Goal: Task Accomplishment & Management: Contribute content

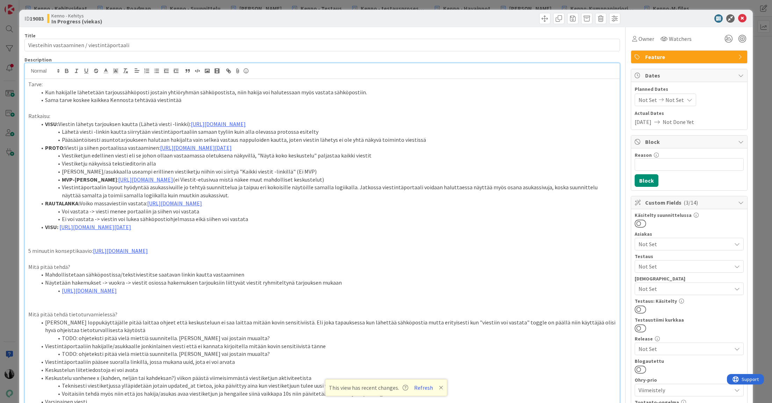
click at [190, 100] on li "Sama tarve koskee kaikkea Kennosta tehtävää viestintää" at bounding box center [327, 100] width 580 height 8
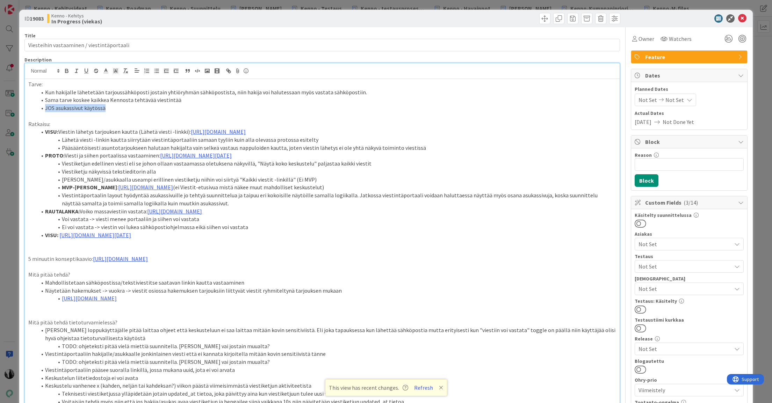
drag, startPoint x: 46, startPoint y: 109, endPoint x: 105, endPoint y: 110, distance: 58.7
click at [105, 110] on li "JOS asukassivut käytössä" at bounding box center [327, 108] width 580 height 8
click at [116, 71] on icon at bounding box center [116, 71] width 6 height 6
click at [145, 99] on span at bounding box center [145, 101] width 6 height 6
click at [144, 105] on li "JOS asukassivut käytössä" at bounding box center [327, 108] width 580 height 8
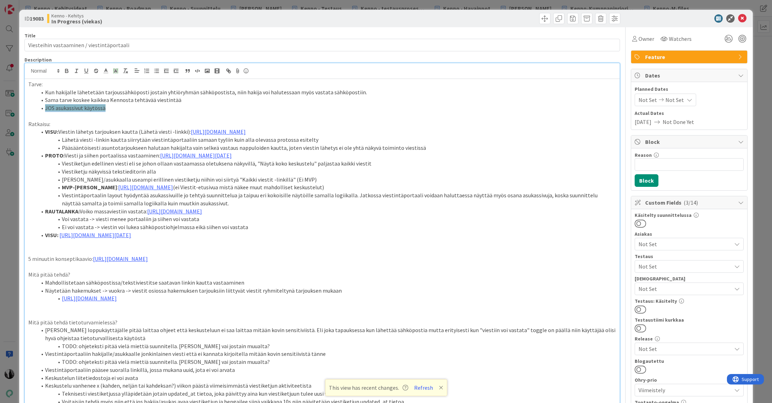
drag, startPoint x: 109, startPoint y: 109, endPoint x: 46, endPoint y: 108, distance: 63.3
click at [45, 109] on li "JOS asukassivut käytössä" at bounding box center [327, 108] width 580 height 8
click at [125, 70] on line "button" at bounding box center [124, 70] width 1 height 3
click at [158, 70] on icon "button" at bounding box center [156, 71] width 6 height 6
click at [114, 109] on li "JOS asukassivut käytössä" at bounding box center [327, 108] width 580 height 8
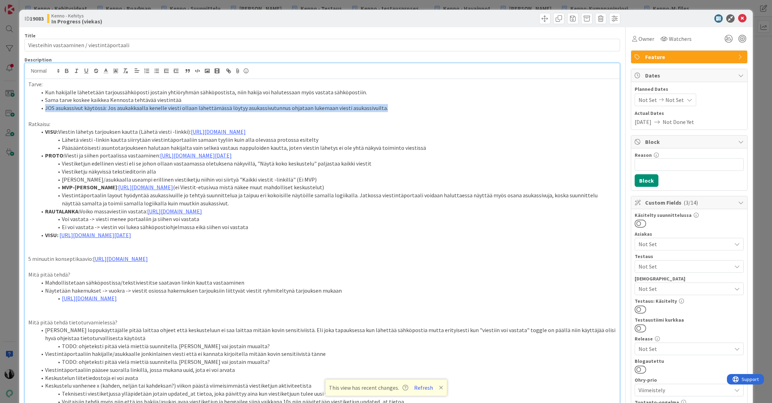
drag, startPoint x: 46, startPoint y: 108, endPoint x: 373, endPoint y: 105, distance: 327.6
click at [380, 107] on li "JOS asukassivut käytössä: Jos asukakkaalla kenelle viesti ollaan lähettämässä l…" at bounding box center [327, 108] width 580 height 8
click at [79, 72] on icon "button" at bounding box center [76, 71] width 6 height 6
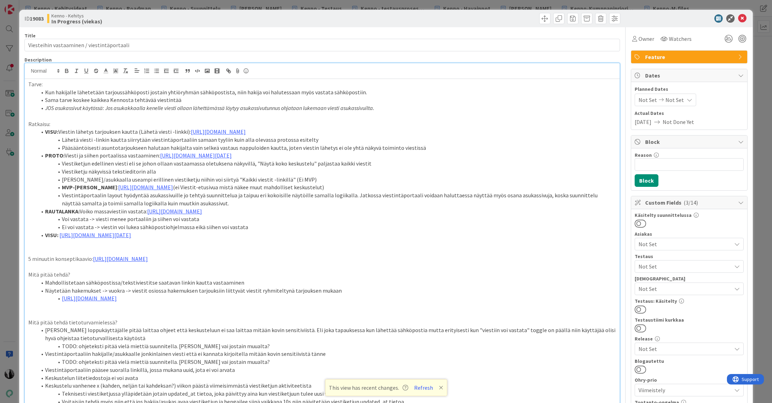
click at [409, 110] on li "JOS asukassivut käytössä: Jos asukakkaalla kenelle viesti ollaan lähettämässä l…" at bounding box center [327, 108] width 580 height 8
drag, startPoint x: 29, startPoint y: 291, endPoint x: 80, endPoint y: 296, distance: 51.7
click at [88, 290] on div "Tarve: Kun hakijalle lähetetään tarjoussähköposti jostain yhtiöryhmän sähköpost…" at bounding box center [322, 353] width 595 height 548
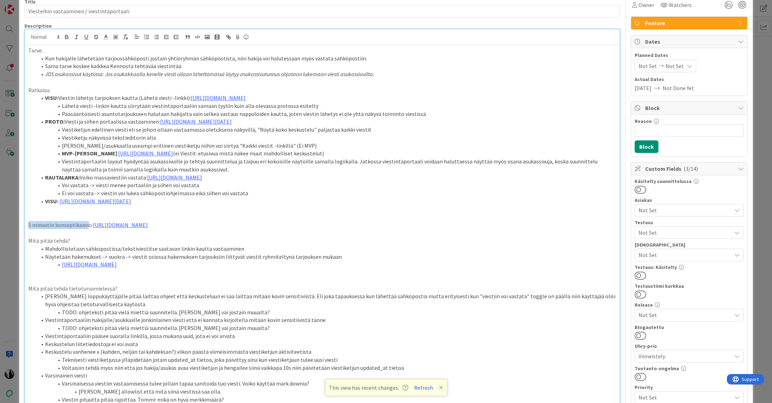
scroll to position [44, 0]
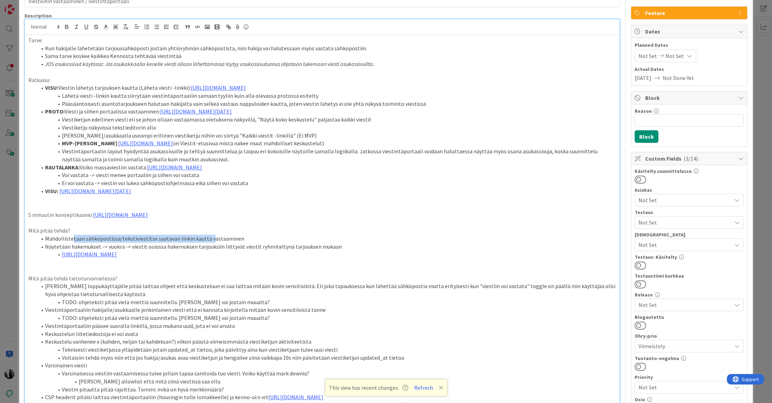
drag, startPoint x: 72, startPoint y: 271, endPoint x: 205, endPoint y: 270, distance: 132.8
click at [206, 243] on li "Mahdollistetaan sähköpostissa/tekstiviestitse saatavan linkin kautta vastaaminen" at bounding box center [327, 239] width 580 height 8
drag, startPoint x: 79, startPoint y: 279, endPoint x: 251, endPoint y: 278, distance: 172.3
click at [254, 251] on li "Näytetään hakemukset -> vuokra -> viestit osiossa hakemuksen tarjouksiin liitty…" at bounding box center [327, 247] width 580 height 8
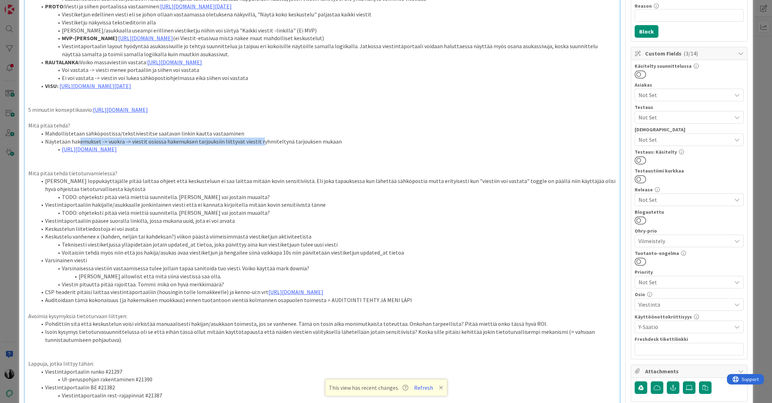
scroll to position [151, 0]
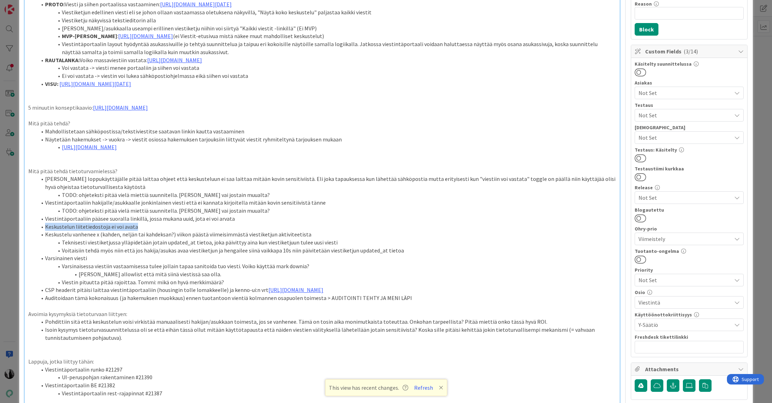
drag, startPoint x: 45, startPoint y: 258, endPoint x: 134, endPoint y: 258, distance: 88.1
click at [134, 231] on li "Keskustelun liitetiedostoja ei voi avata" at bounding box center [327, 227] width 580 height 8
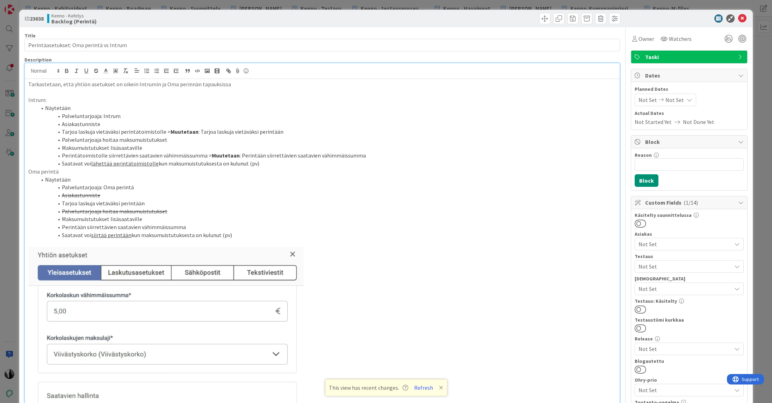
scroll to position [329, 0]
click at [675, 21] on div at bounding box center [686, 18] width 124 height 8
click at [742, 17] on icon at bounding box center [742, 18] width 8 height 8
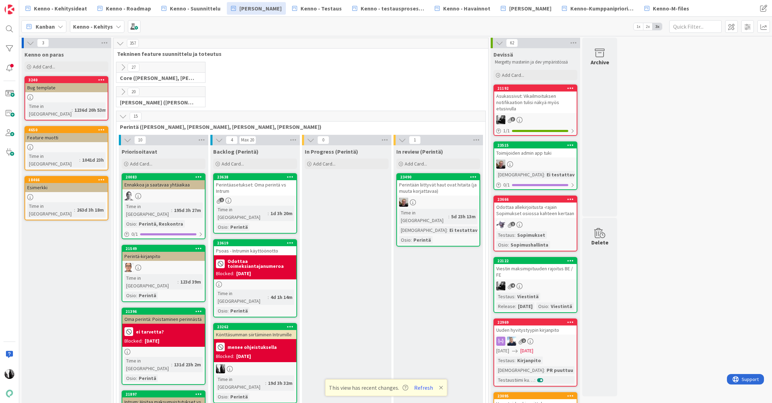
click at [122, 116] on icon at bounding box center [123, 117] width 8 height 8
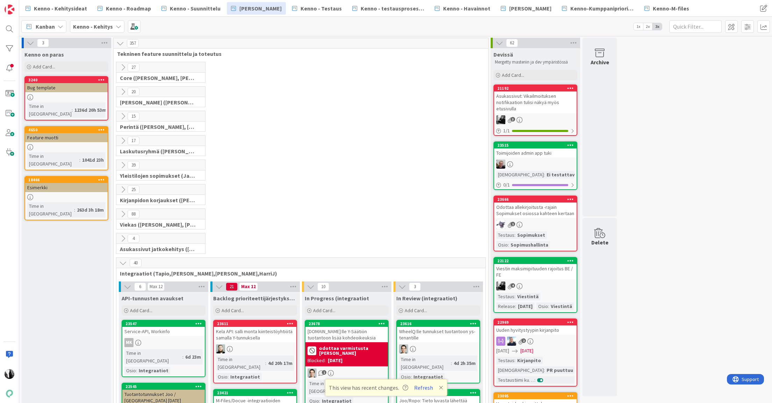
click at [123, 214] on icon at bounding box center [123, 214] width 8 height 8
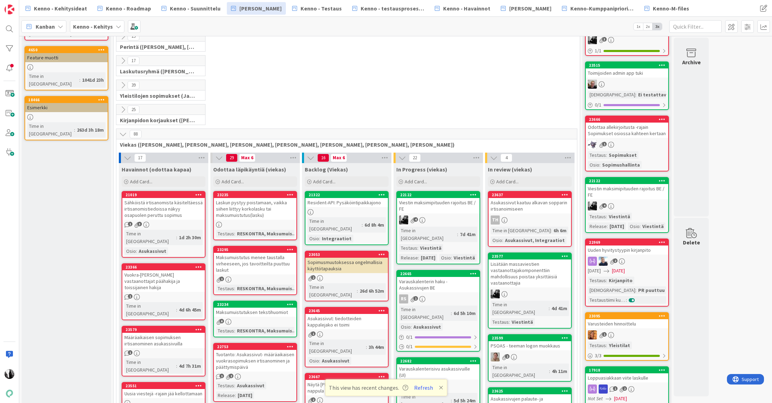
scroll to position [89, 0]
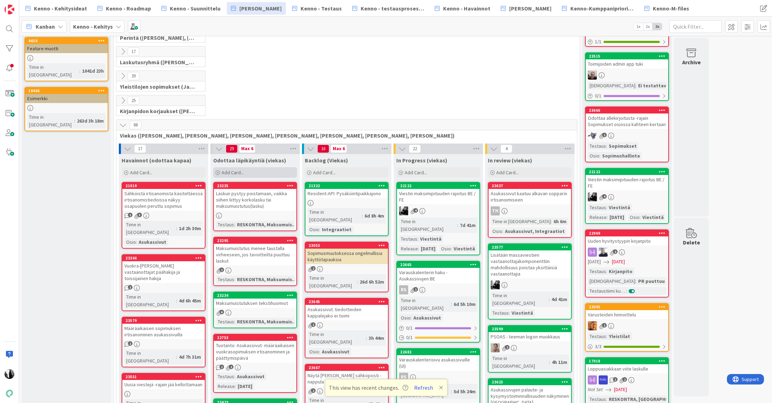
click at [227, 173] on span "Add Card..." at bounding box center [233, 173] width 22 height 6
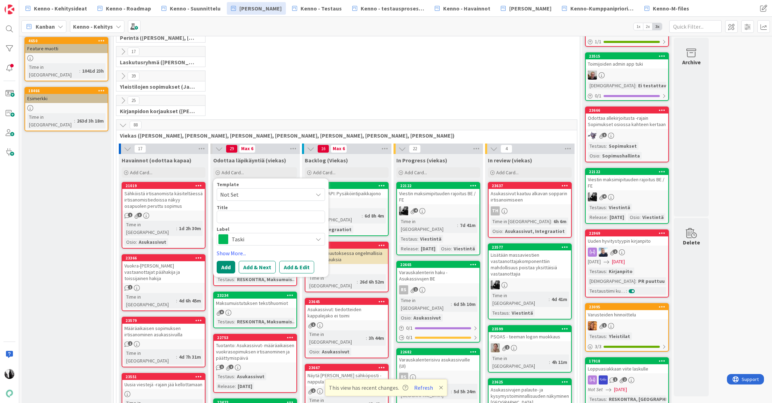
click at [254, 217] on textarea at bounding box center [271, 217] width 108 height 13
type textarea "x"
type textarea "Vi"
type textarea "x"
type textarea "Vie"
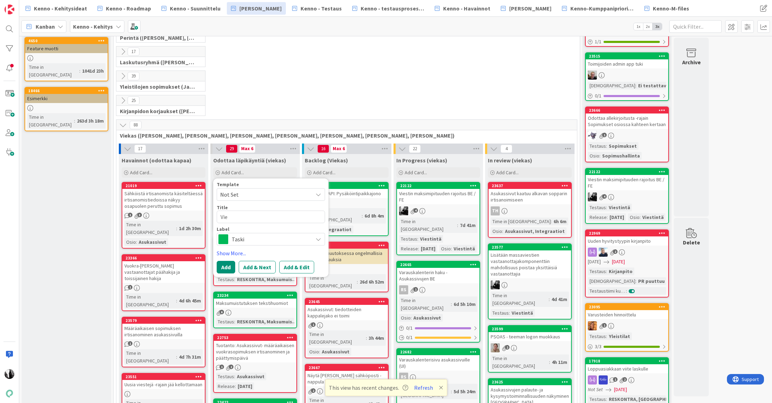
type textarea "x"
type textarea "Vies"
type textarea "x"
type textarea "Viesti"
type textarea "x"
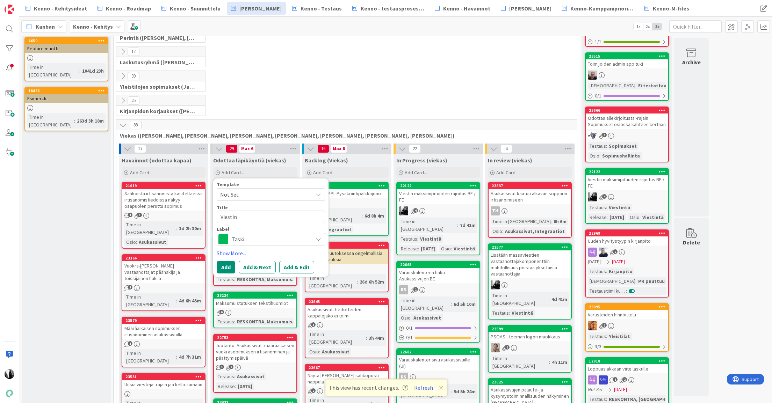
type textarea "Viestint"
type textarea "x"
type textarea "Viestintä"
type textarea "x"
type textarea "Viestintäpo"
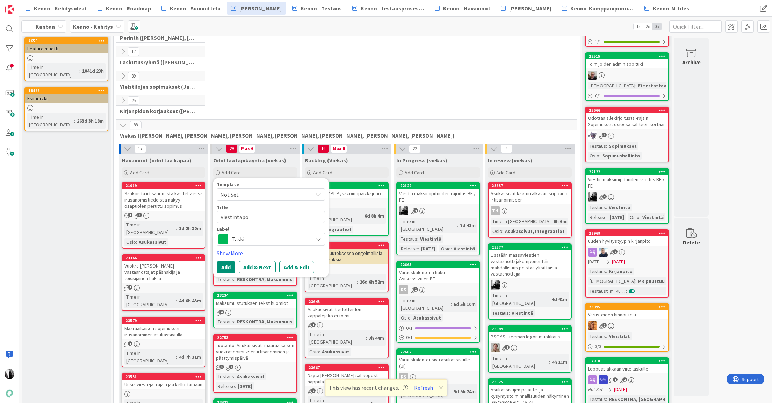
type textarea "x"
type textarea "Viestintäpor"
type textarea "x"
type textarea "Viestintäporta"
type textarea "x"
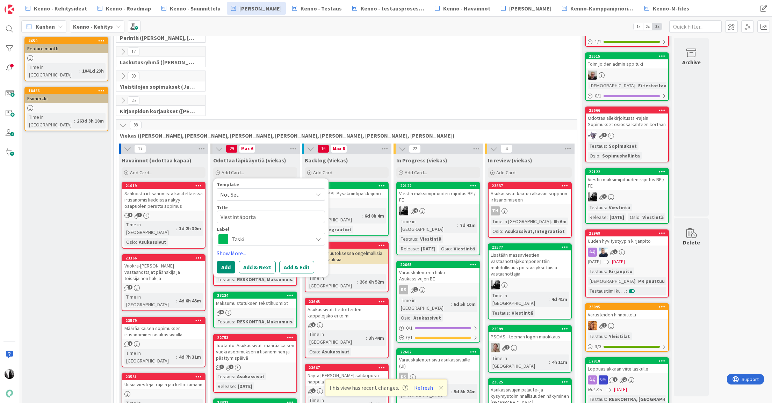
type textarea "Viestintäportaa"
type textarea "x"
type textarea "Viestintäportaal"
type textarea "x"
type textarea "Viestintäportaali"
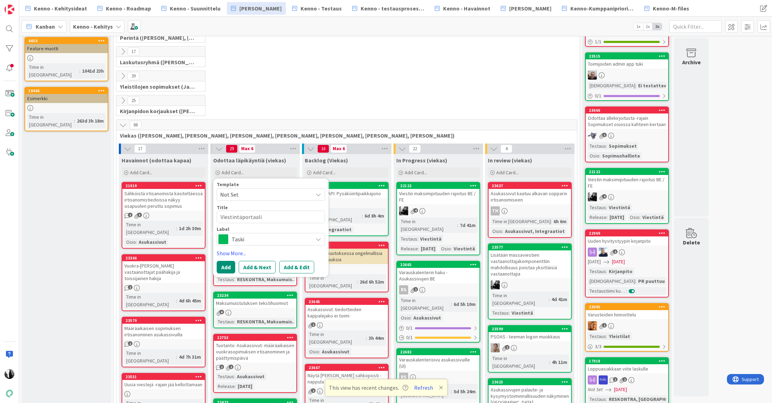
type textarea "x"
type textarea "Viestintäportaali a"
type textarea "x"
type textarea "Viestintäportaali asi"
type textarea "x"
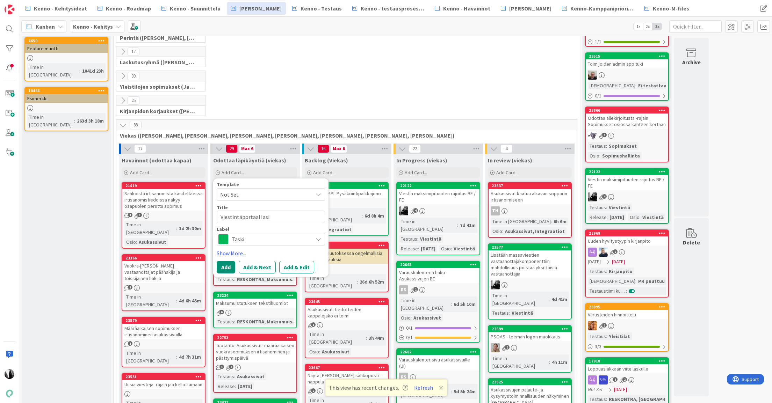
type textarea "Viestintäportaali asia"
type textarea "x"
type textarea "Viestintäportaali asiak"
type textarea "x"
type textarea "Viestintäportaali asiaka"
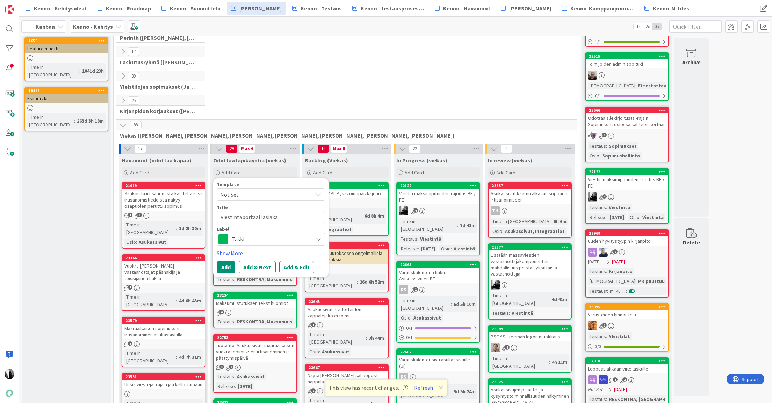
type textarea "x"
type textarea "Viestintäportaali asiakas"
type textarea "x"
type textarea "Viestintäportaali asiakask"
type textarea "x"
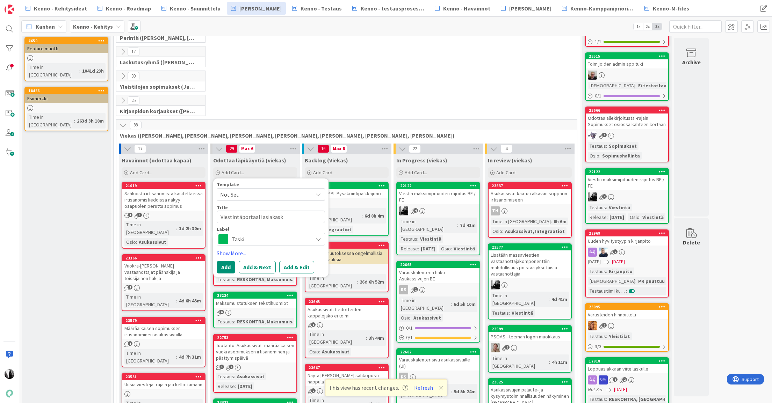
type textarea "Viestintäportaali asiakasko"
type textarea "x"
type textarea "Viestintäportaali asiakaskoh"
type textarea "x"
type textarea "Viestintäportaali asiakaskoht"
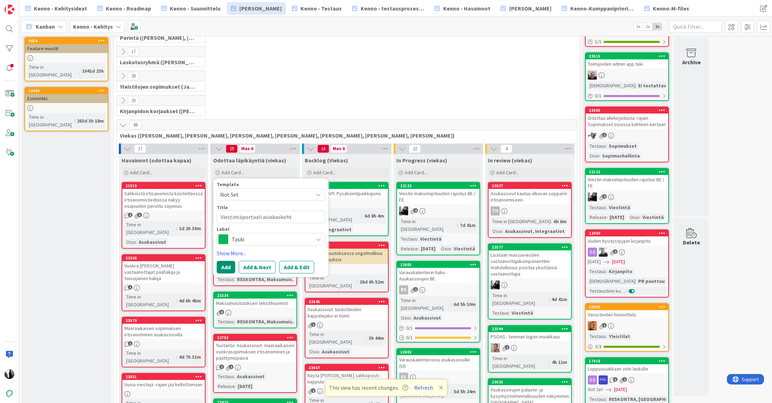
type textarea "x"
type textarea "Viestintäportaali asiakaskohta"
type textarea "x"
type textarea "Viestintäportaali asiakaskohtah"
type textarea "x"
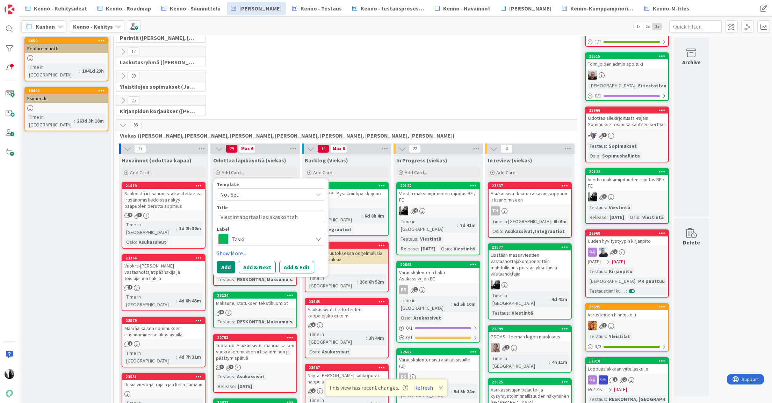
type textarea "Viestintäportaali asiakaskohtahi"
type textarea "x"
type textarea "Viestintäportaali asiakaskohtah"
type textarea "x"
type textarea "Viestintäportaali asiakaskohta"
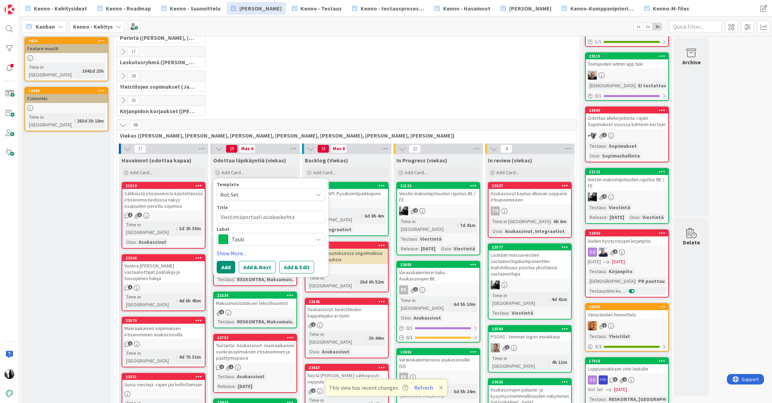
type textarea "x"
type textarea "Viestintäportaali asiakaskoht"
type textarea "x"
type textarea "Viestintäportaali asiakaskoh"
type textarea "x"
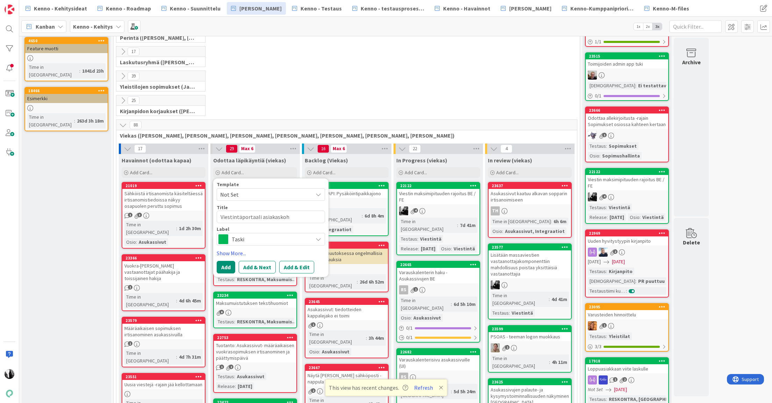
type textarea "Viestintäportaali asiakaskoht"
type textarea "x"
type textarea "Viestintäportaali asiakaskohtai"
type textarea "x"
type textarea "Viestintäportaali asiakaskohtais"
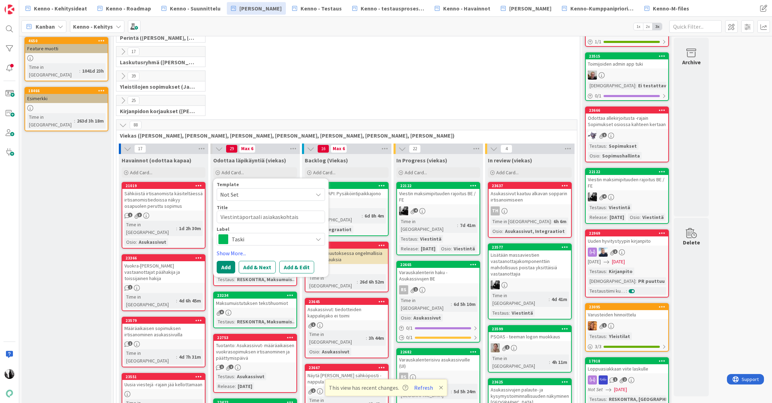
type textarea "x"
type textarea "Viestintäportaali asiakaskohtaise"
type textarea "x"
type textarea "Viestintäportaali asiakaskohtaises"
type textarea "x"
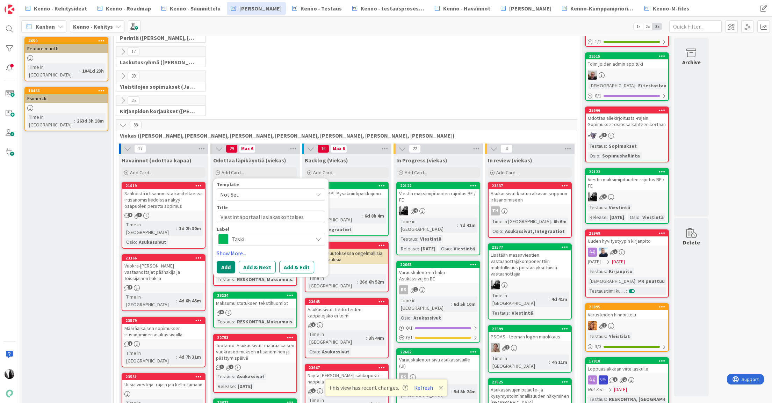
type textarea "Viestintäportaali asiakaskohtaisest"
type textarea "x"
type textarea "Viestintäportaali asiakaskohtaisesti"
type textarea "x"
type textarea "Viestintäportaali asiakaskohtaisesti"
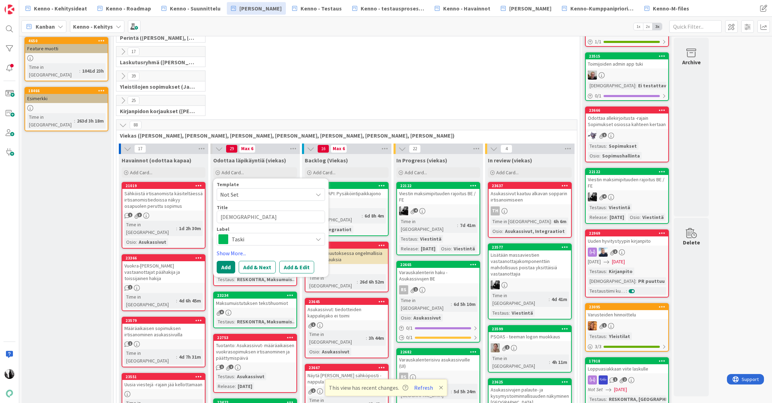
type textarea "x"
type textarea "Viestintäportaali asiakaskohtaisesti k"
type textarea "x"
type textarea "Viestintäportaali asiakaskohtaisesti kä"
type textarea "x"
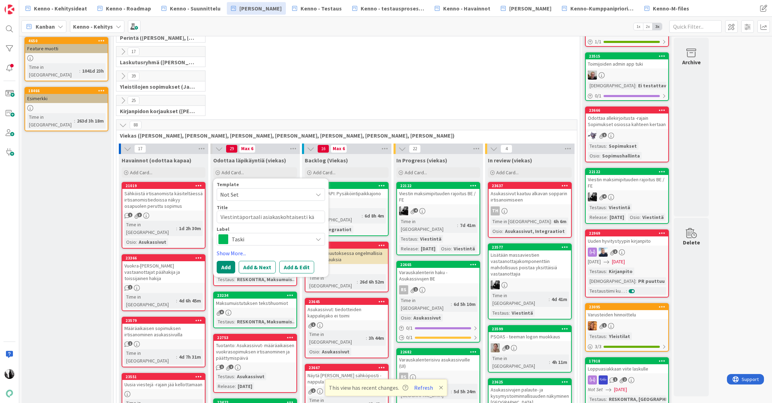
type textarea "Viestintäportaali asiakaskohtaisesti käy"
type textarea "x"
type textarea "Viestintäportaali asiakaskohtaisesti käyt"
type textarea "x"
type textarea "Viestintäportaali asiakaskohtaisesti käytt"
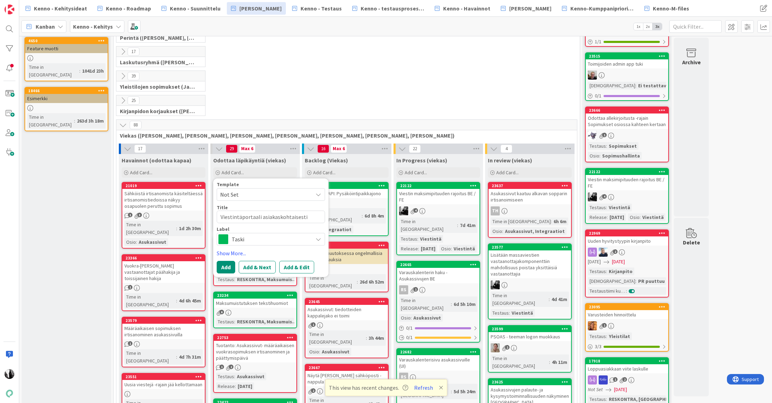
type textarea "x"
type textarea "Viestintäportaali asiakaskohtaisesti käyttö"
type textarea "x"
type textarea "Viestintäportaali asiakaskohtaisesti käyttöö"
type textarea "x"
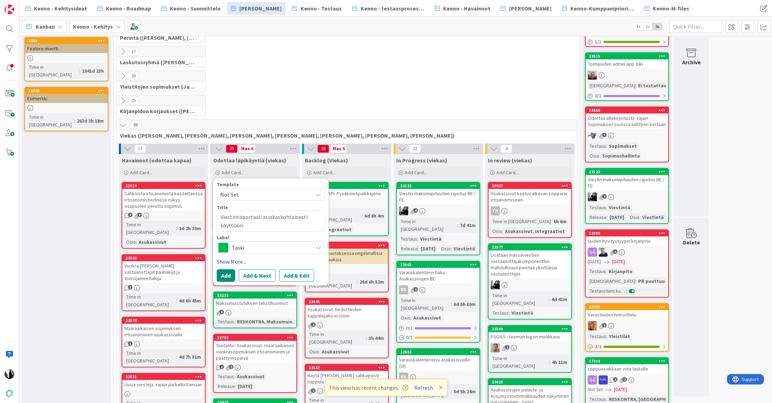
type textarea "Viestintäportaali asiakaskohtaisesti käyttöön"
click at [233, 261] on link "Show More..." at bounding box center [271, 262] width 108 height 8
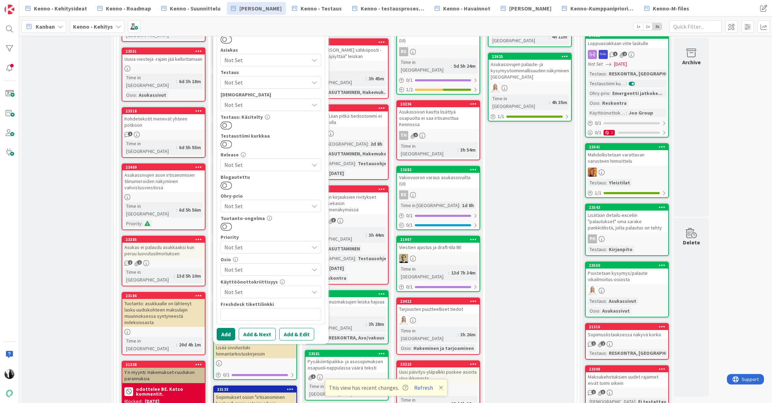
scroll to position [415, 0]
click at [265, 270] on span "Not Set" at bounding box center [266, 269] width 85 height 8
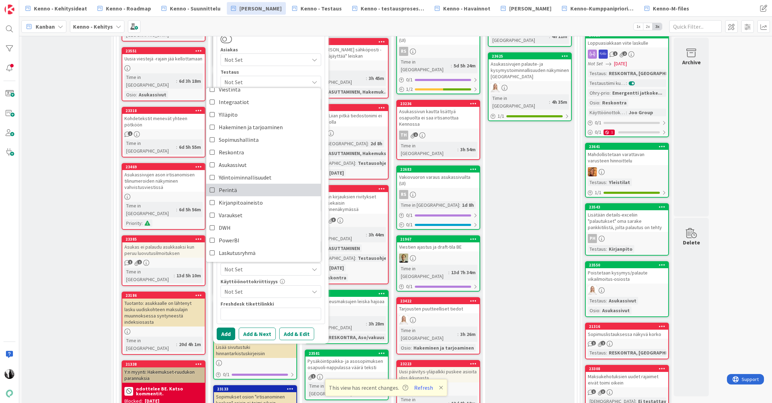
scroll to position [0, 0]
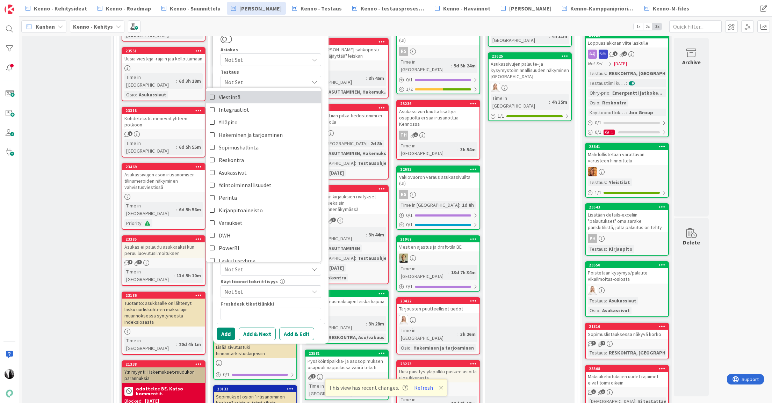
click at [246, 98] on link "Viestintä" at bounding box center [263, 97] width 115 height 13
click at [302, 334] on button "Add & Edit" at bounding box center [296, 334] width 35 height 13
type textarea "x"
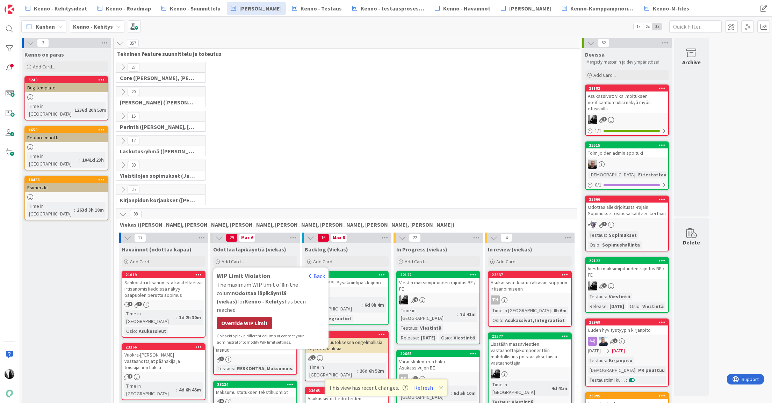
click at [255, 317] on div "Override WIP Limit" at bounding box center [245, 323] width 56 height 13
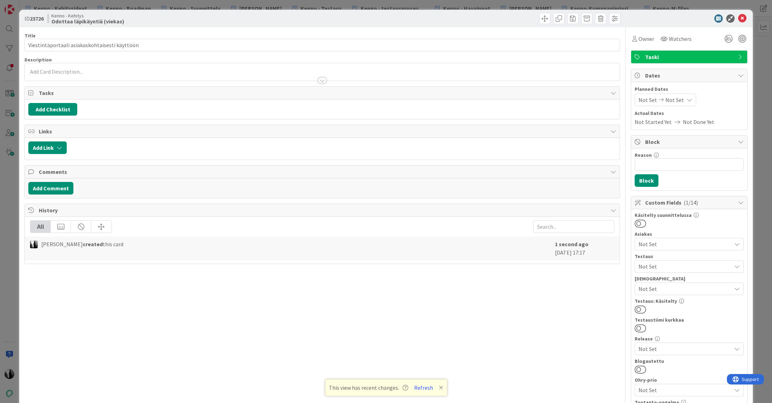
click at [117, 71] on div at bounding box center [322, 71] width 595 height 17
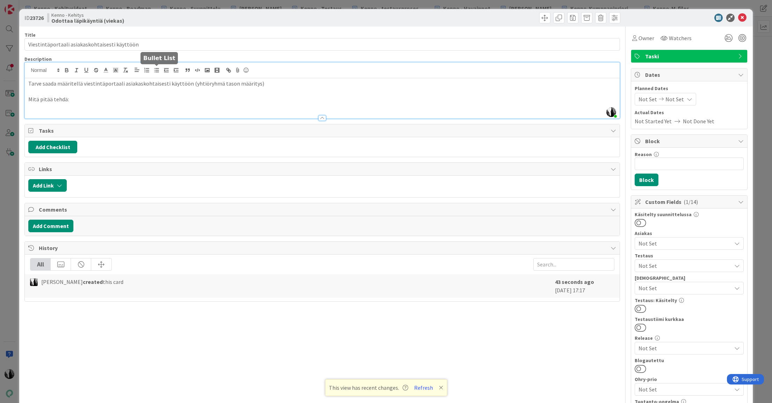
click at [155, 69] on icon "button" at bounding box center [156, 70] width 6 height 6
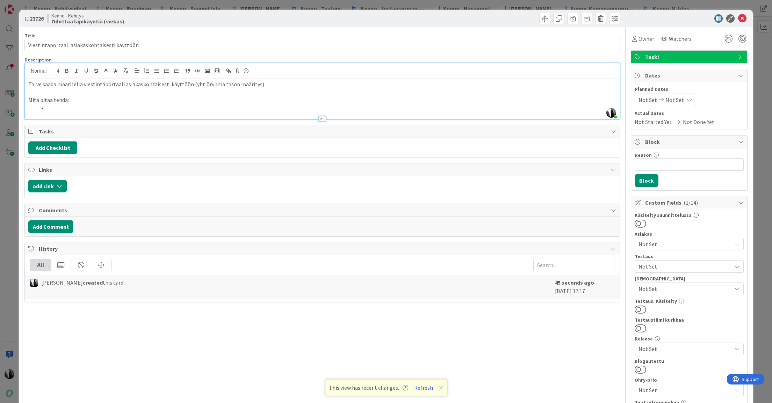
click at [84, 111] on li at bounding box center [327, 108] width 580 height 8
drag, startPoint x: 56, startPoint y: 108, endPoint x: 196, endPoint y: 112, distance: 139.9
click at [196, 112] on div "Description Katja Vuoti-Heikkinen joined 2 m ago Tarve saada määritellä viestin…" at bounding box center [322, 88] width 596 height 63
click at [282, 86] on p "Tarve saada määritellä viestintäportaali asiakaskohtaisesti käyttöön (yhtiöryhm…" at bounding box center [322, 84] width 588 height 8
click at [672, 16] on div at bounding box center [686, 18] width 124 height 8
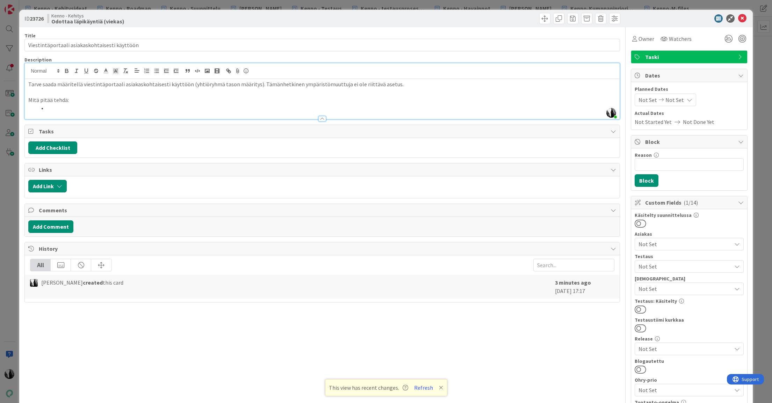
click at [69, 109] on li at bounding box center [327, 108] width 580 height 8
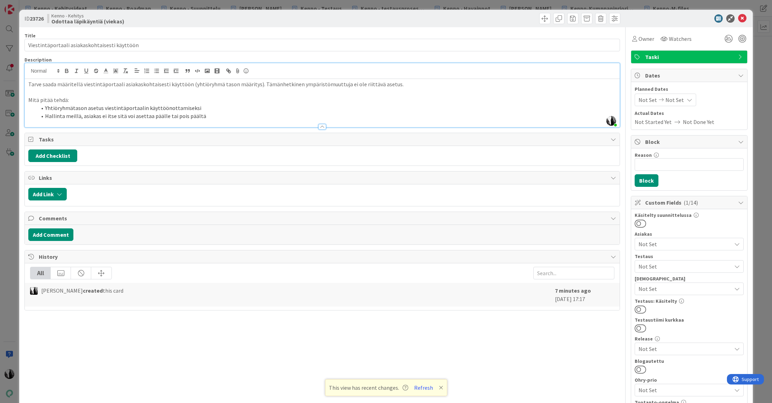
click at [467, 18] on div at bounding box center [472, 18] width 296 height 11
drag, startPoint x: 655, startPoint y: 19, endPoint x: 683, endPoint y: 19, distance: 28.3
click at [655, 19] on div at bounding box center [686, 18] width 124 height 8
click at [741, 19] on icon at bounding box center [742, 18] width 8 height 8
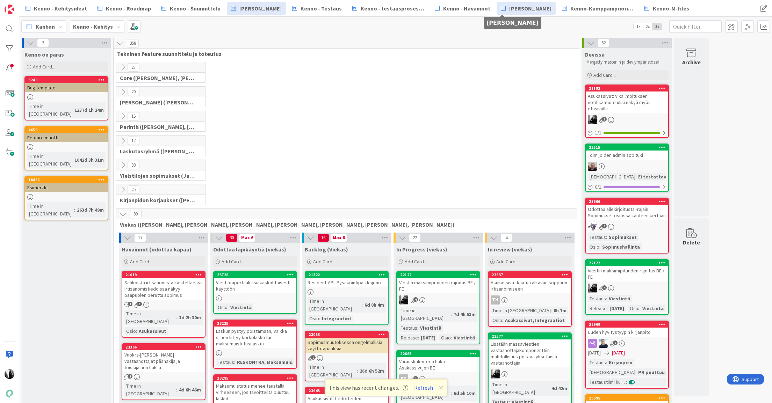
click at [519, 9] on span "[PERSON_NAME]" at bounding box center [530, 8] width 42 height 8
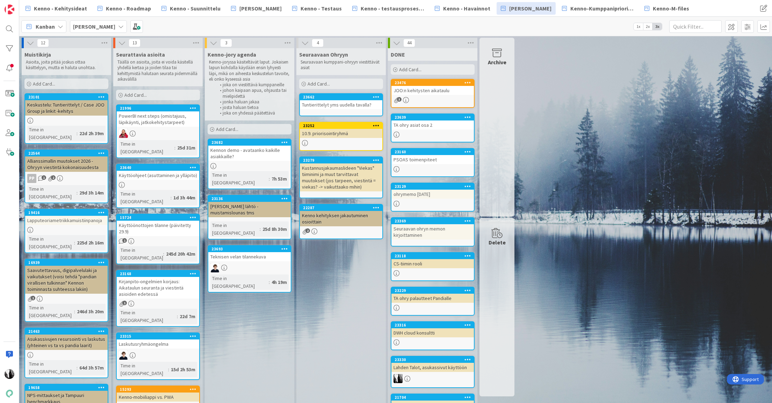
click at [234, 129] on span "Add Card..." at bounding box center [227, 129] width 22 height 6
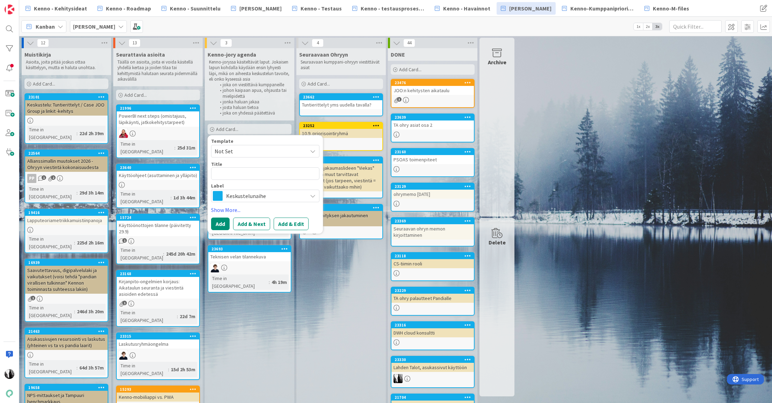
click at [244, 174] on textarea at bounding box center [265, 173] width 108 height 13
type textarea "x"
type textarea "V"
type textarea "x"
type textarea "Vi"
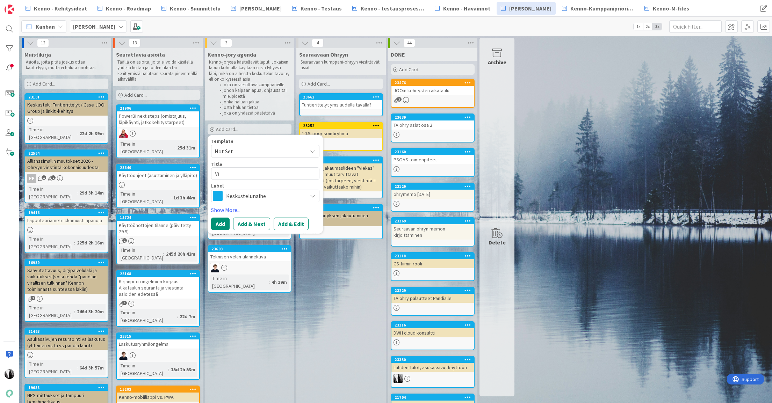
type textarea "x"
type textarea "Vie"
type textarea "x"
type textarea "Vies"
type textarea "x"
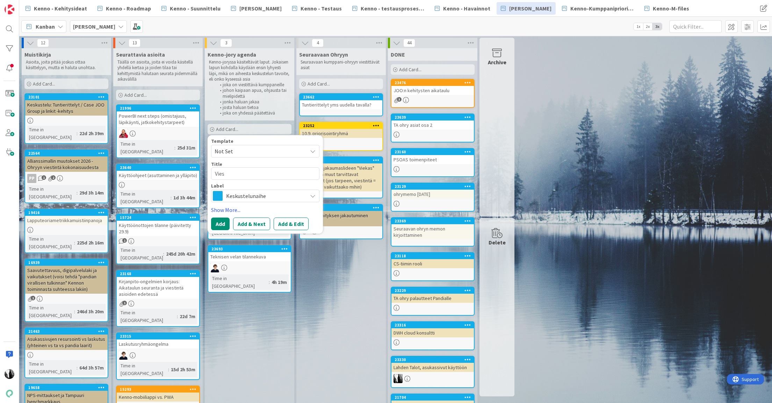
type textarea "Viest"
type textarea "x"
type textarea "Viesti"
type textarea "x"
type textarea "Viestin"
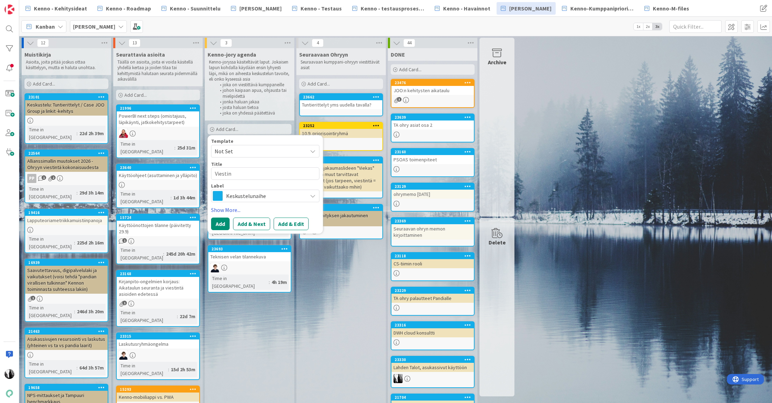
type textarea "x"
type textarea "Viestint"
type textarea "x"
type textarea "Viestintä"
type textarea "x"
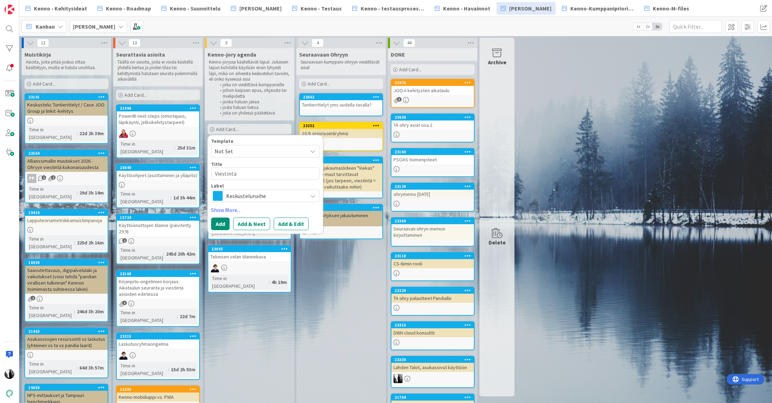
type textarea "Viestintäp"
type textarea "x"
type textarea "Viestintäpo"
type textarea "x"
type textarea "Viestintäpor"
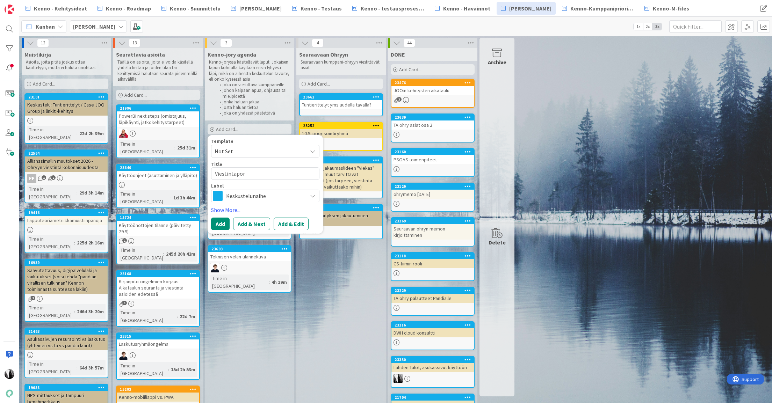
type textarea "x"
type textarea "Viestintäport"
type textarea "x"
type textarea "Viestintäporta"
type textarea "x"
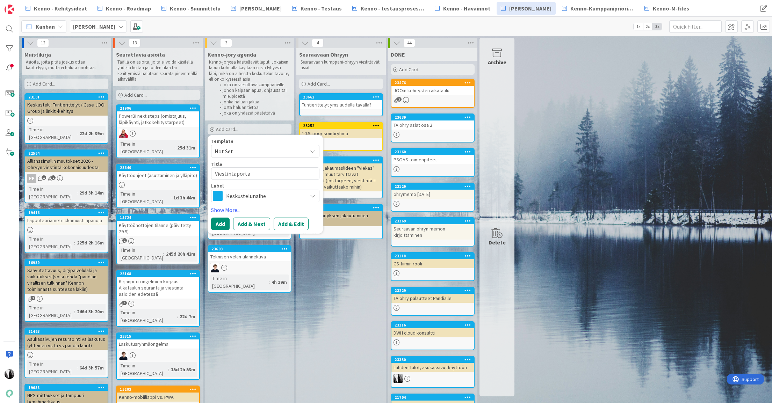
type textarea "Viestintäportaa"
type textarea "x"
type textarea "Viestintäportaali"
type textarea "x"
type textarea "Viestintäportaali"
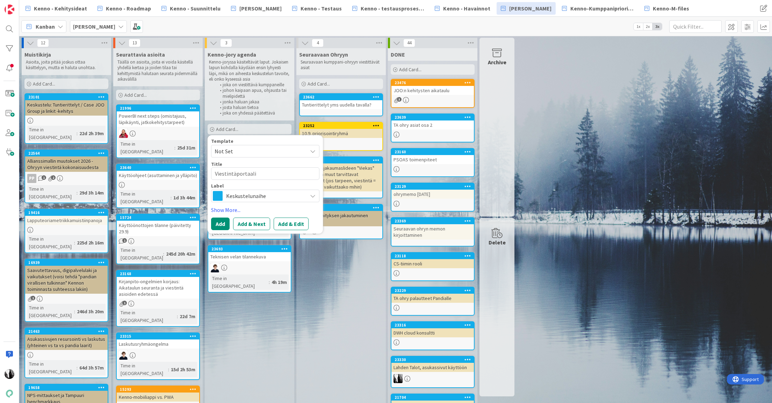
type textarea "x"
type textarea "Viestintäportaali -"
type textarea "x"
type textarea "Viestintäportaali --"
type textarea "x"
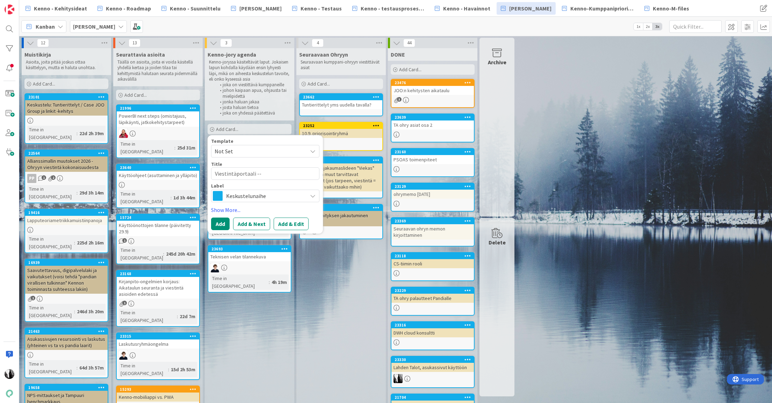
type textarea "Viestintäportaali -"
type textarea "x"
type textarea "Viestintäportaali -"
type textarea "x"
type textarea "Viestintäportaali - t"
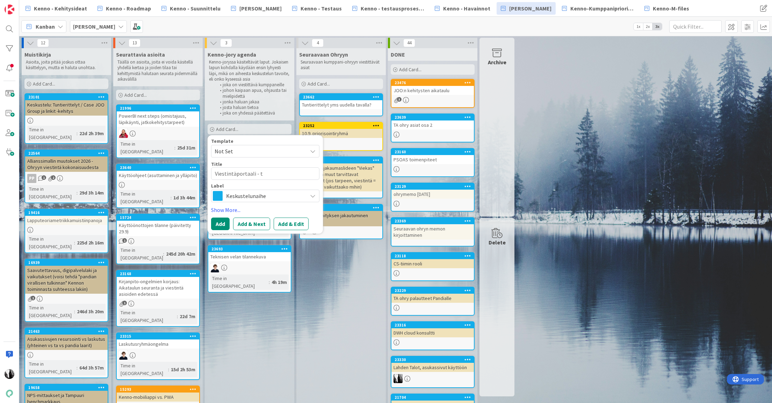
type textarea "x"
type textarea "Viestintäportaali - tu"
type textarea "x"
type textarea "Viestintäportaali - tuo"
type textarea "x"
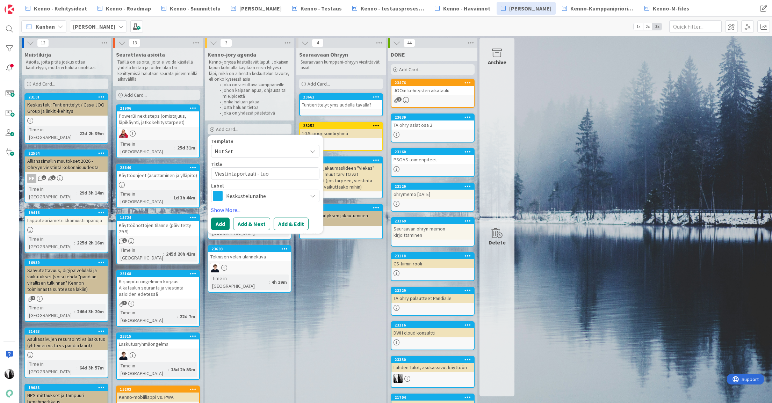
type textarea "Viestintäportaali - tuot"
type textarea "x"
type textarea "Viestintäportaali - tuott"
type textarea "x"
type textarea "Viestintäportaali - tuotte"
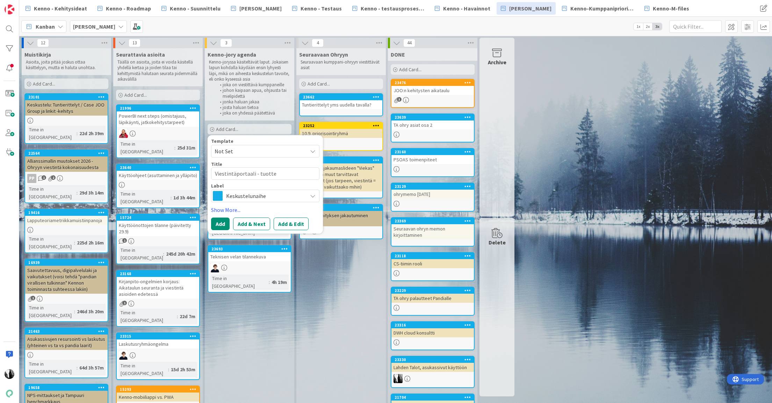
type textarea "x"
type textarea "Viestintäportaali - tuottei"
type textarea "x"
type textarea "Viestintäportaali - tuotteis"
type textarea "x"
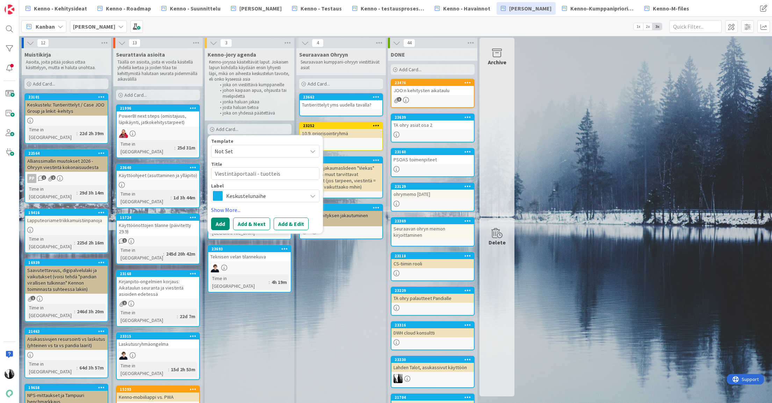
type textarea "Viestintäportaali - tuotteist"
type textarea "x"
type textarea "Viestintäportaali - tuotteistu"
type textarea "x"
type textarea "Viestintäportaali - tuotteistus"
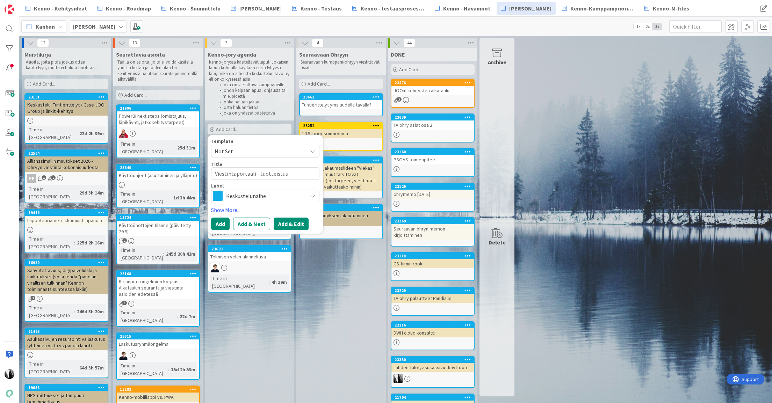
click at [284, 224] on button "Add & Edit" at bounding box center [291, 224] width 35 height 13
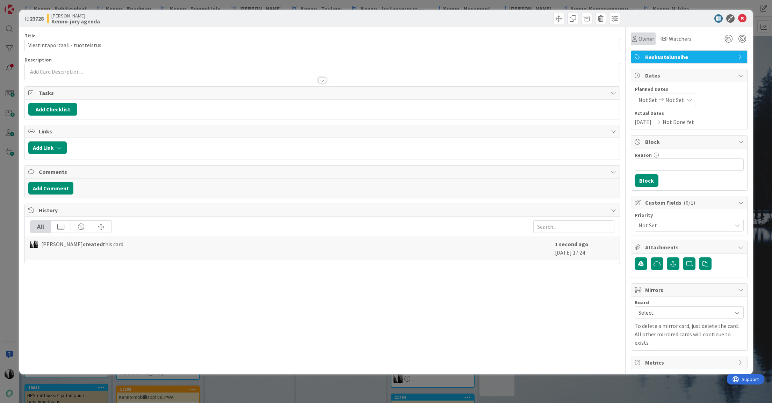
click at [646, 36] on span "Owner" at bounding box center [647, 39] width 16 height 8
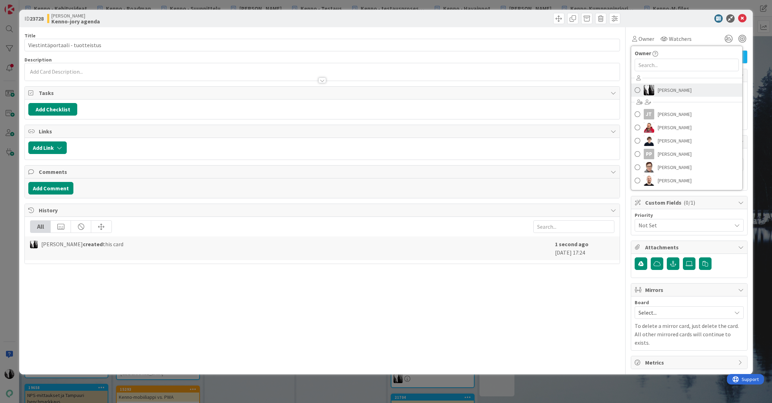
click at [660, 88] on span "[PERSON_NAME]" at bounding box center [675, 90] width 34 height 10
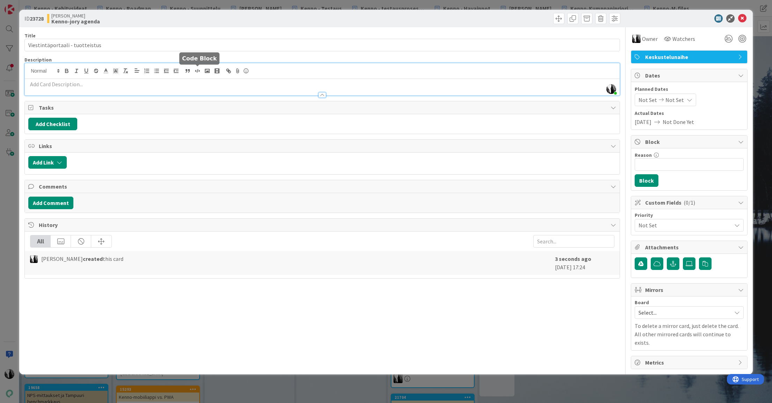
click at [196, 72] on div "Katja Vuoti-Heikkinen just joined" at bounding box center [322, 79] width 595 height 32
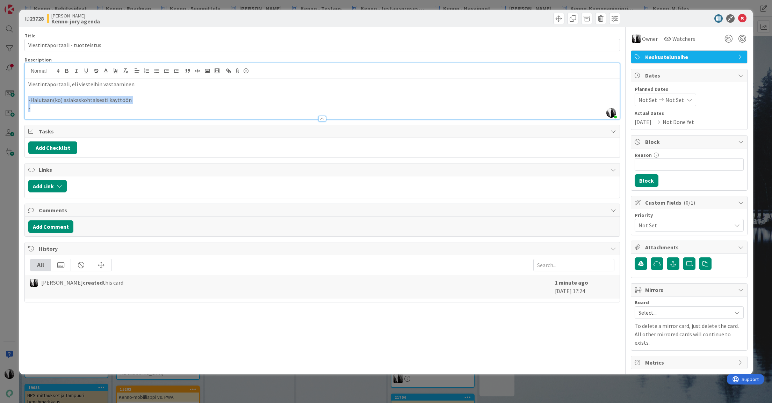
drag, startPoint x: 28, startPoint y: 101, endPoint x: 72, endPoint y: 103, distance: 44.1
click at [51, 106] on div "Viestintäportaali, eli viesteihin vastaaminen -Halutaan(ko) asiakaskohtaisesti …" at bounding box center [322, 99] width 595 height 40
click at [158, 71] on line "button" at bounding box center [157, 71] width 3 height 0
click at [47, 101] on li "-Halutaan(ko) asiakaskohtaisesti käyttöön" at bounding box center [327, 100] width 580 height 8
click at [64, 108] on li "-" at bounding box center [327, 108] width 580 height 8
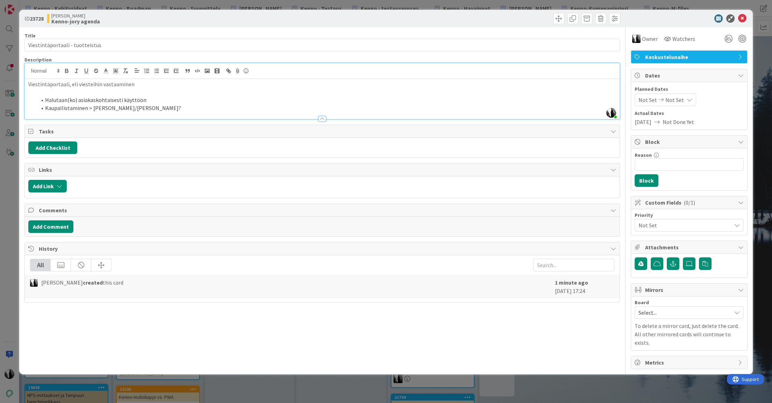
click at [152, 101] on li "Halutaan(ko) asiakaskohtaisesti käyttöön" at bounding box center [327, 100] width 580 height 8
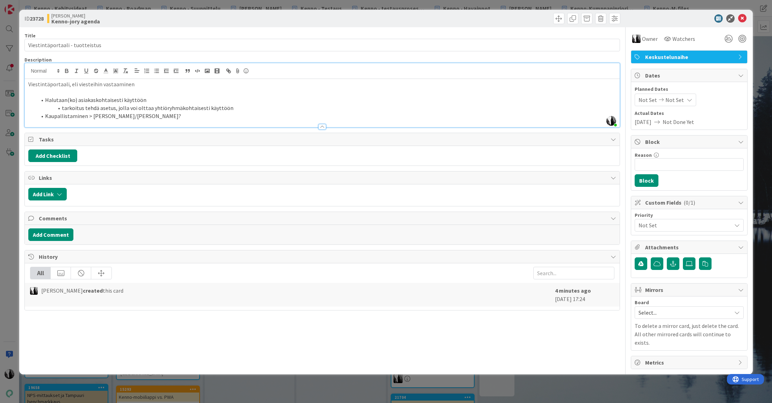
click at [644, 23] on div "ID 23728 Kenno JoRy Kenno-jory agenda" at bounding box center [386, 18] width 734 height 17
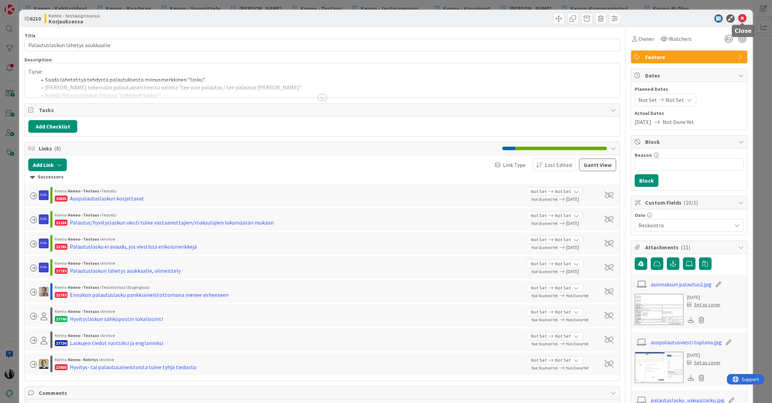
click at [742, 19] on icon at bounding box center [742, 18] width 8 height 8
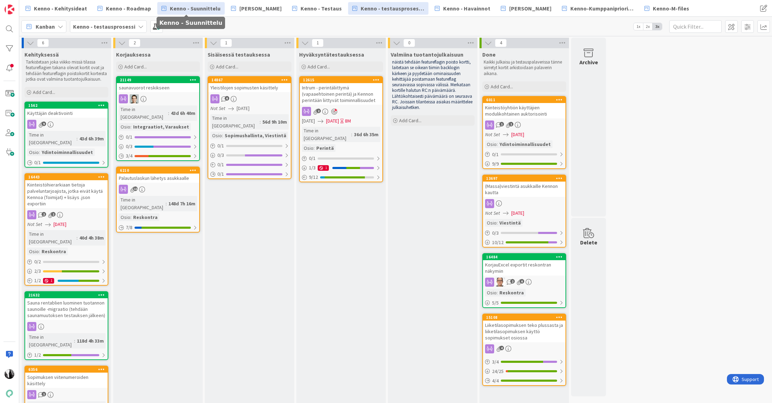
click at [213, 8] on span "Kenno - Suunnittelu" at bounding box center [195, 8] width 51 height 8
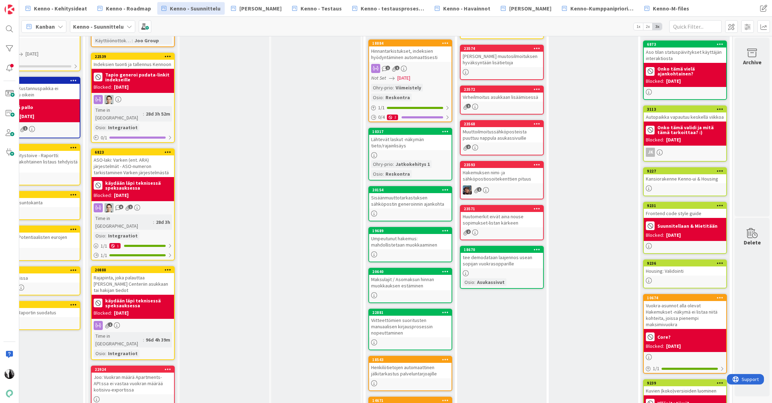
scroll to position [149, 672]
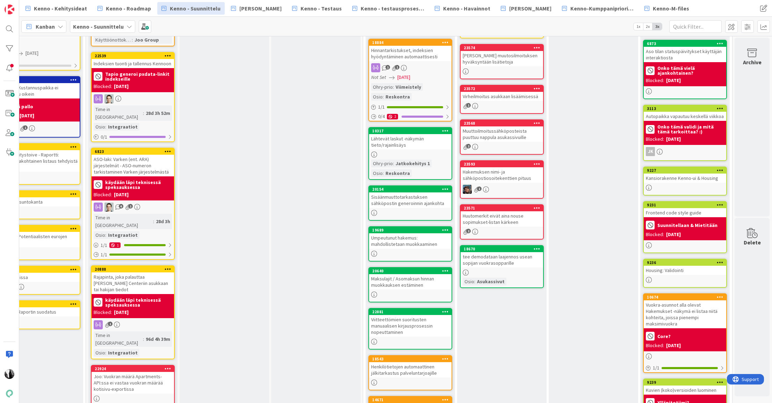
click at [493, 221] on div "Huutomerkit eivät aina nouse sopimukset-listan kärkeen" at bounding box center [502, 218] width 83 height 15
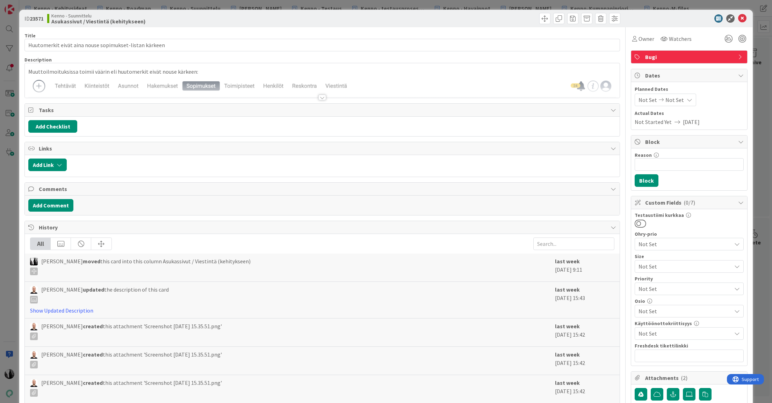
click at [322, 98] on div at bounding box center [322, 98] width 8 height 6
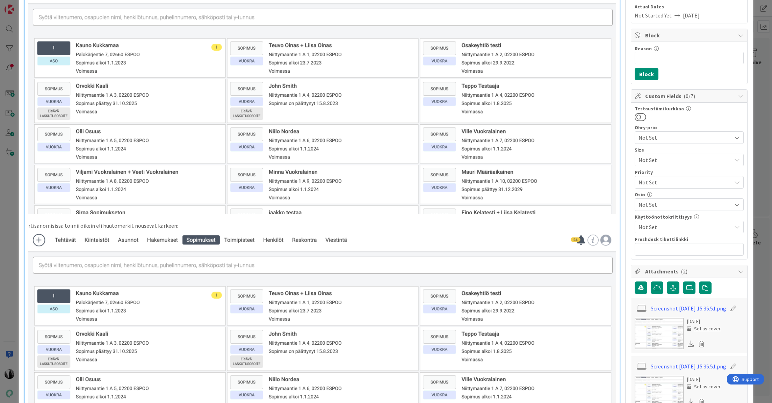
scroll to position [108, 0]
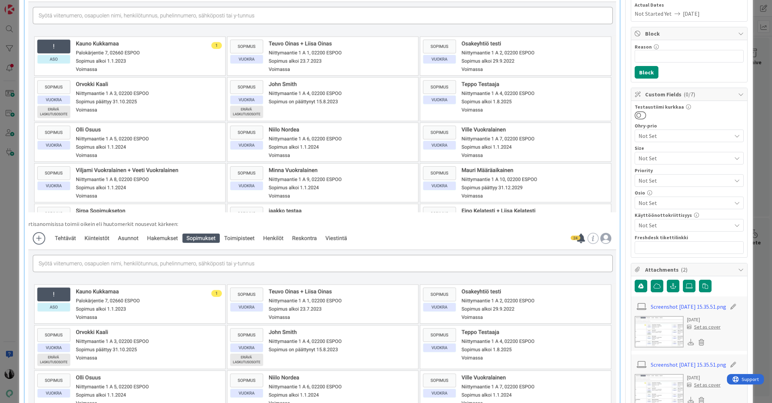
click at [30, 224] on p "rtisanomisissa toimii oikein eli huutomerkit nousevat kärkeen:" at bounding box center [322, 224] width 588 height 8
drag, startPoint x: 27, startPoint y: 224, endPoint x: 61, endPoint y: 224, distance: 33.6
click at [27, 224] on div "Muuttoilmoituksissa toimii väärin eli huutomerkit eivät nouse kärkeen: rtisanom…" at bounding box center [322, 219] width 595 height 497
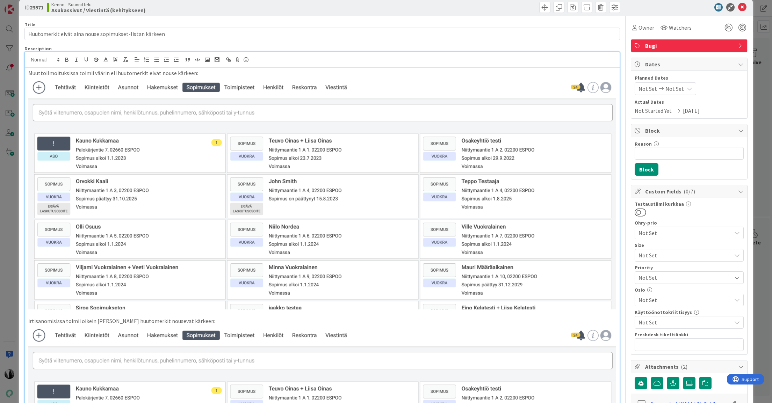
scroll to position [0, 0]
